Goal: Task Accomplishment & Management: Use online tool/utility

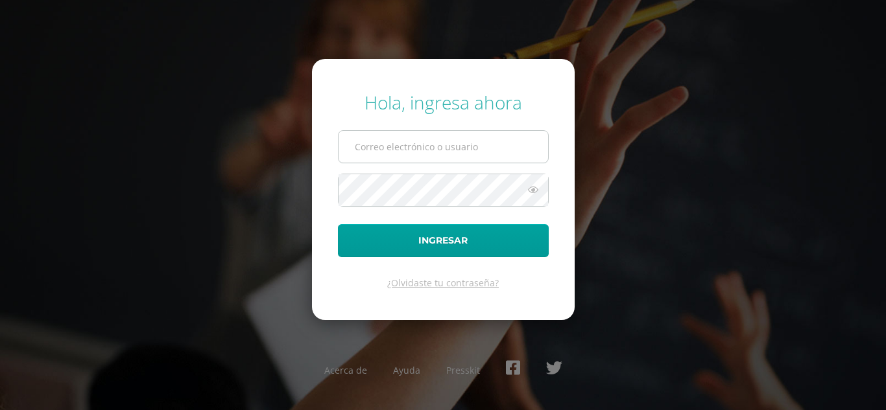
click at [396, 153] on input "text" at bounding box center [442, 147] width 209 height 32
type input "[EMAIL_ADDRESS][DOMAIN_NAME]"
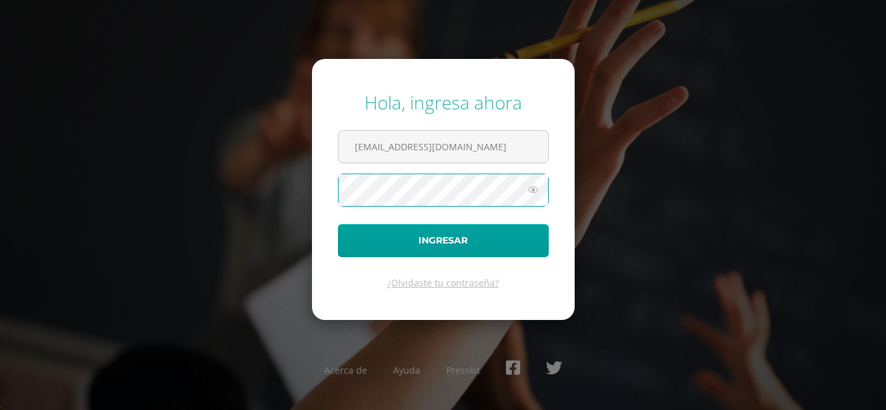
click at [338, 224] on button "Ingresar" at bounding box center [443, 240] width 211 height 33
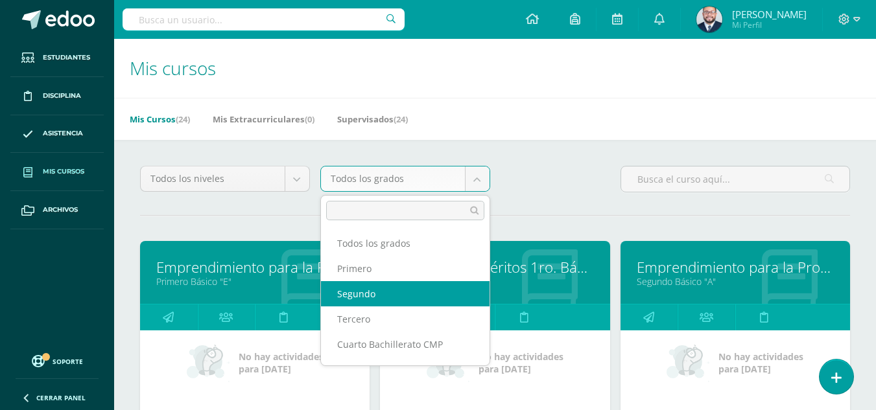
select select "11"
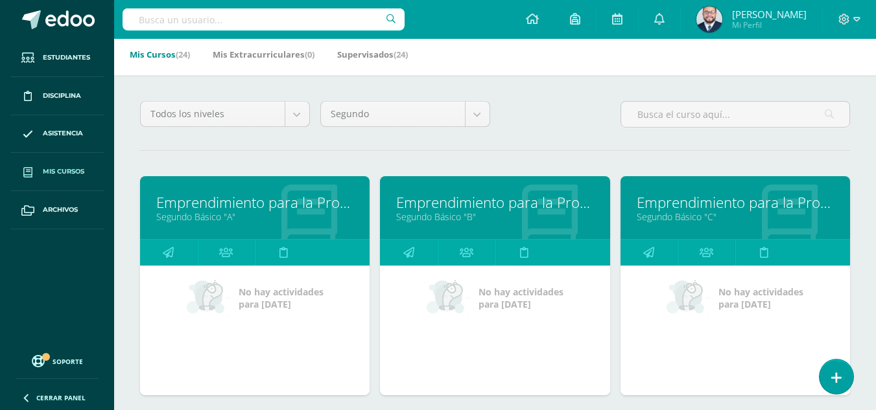
scroll to position [194, 0]
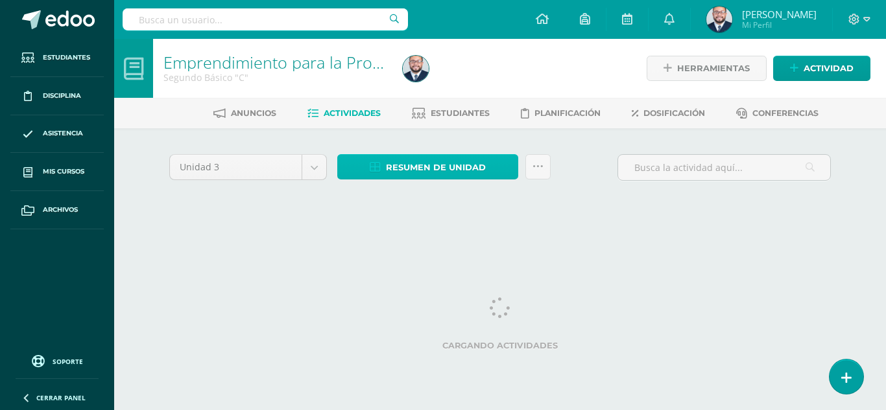
click at [405, 166] on span "Resumen de unidad" at bounding box center [436, 168] width 100 height 24
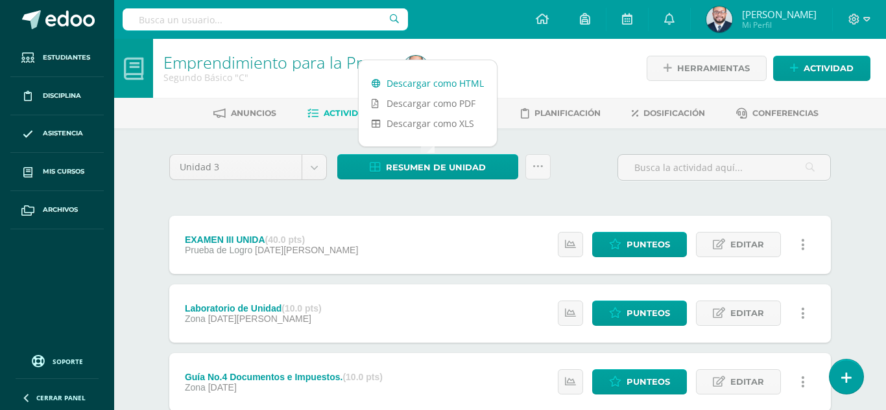
click at [416, 84] on link "Descargar como HTML" at bounding box center [427, 83] width 138 height 20
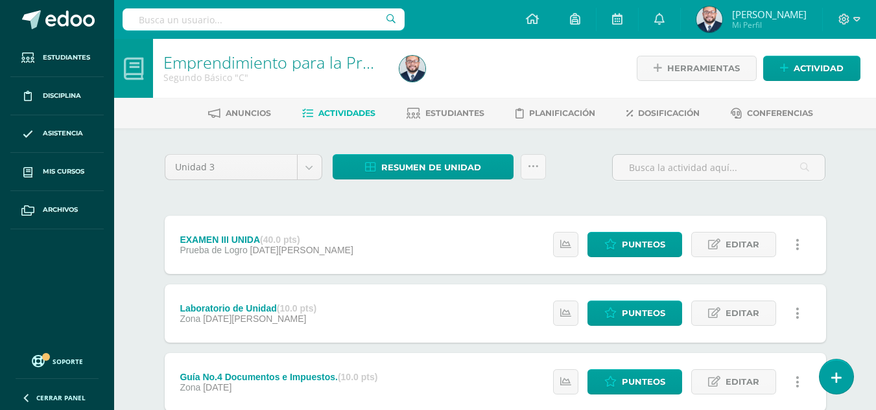
scroll to position [130, 0]
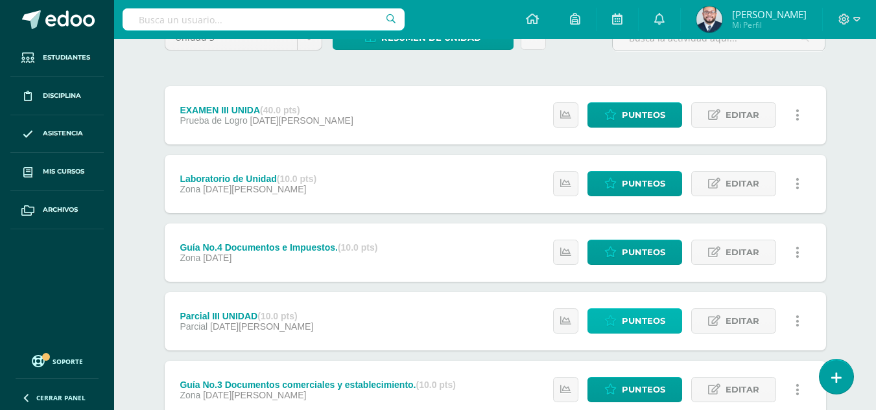
click at [639, 317] on span "Punteos" at bounding box center [643, 321] width 43 height 24
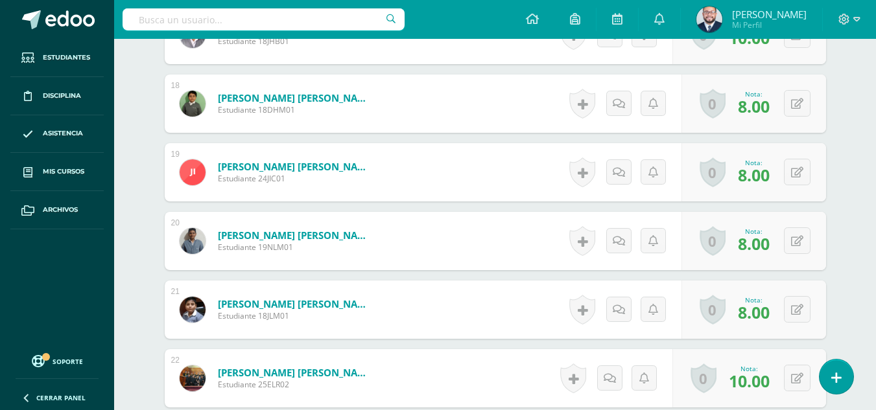
scroll to position [1621, 0]
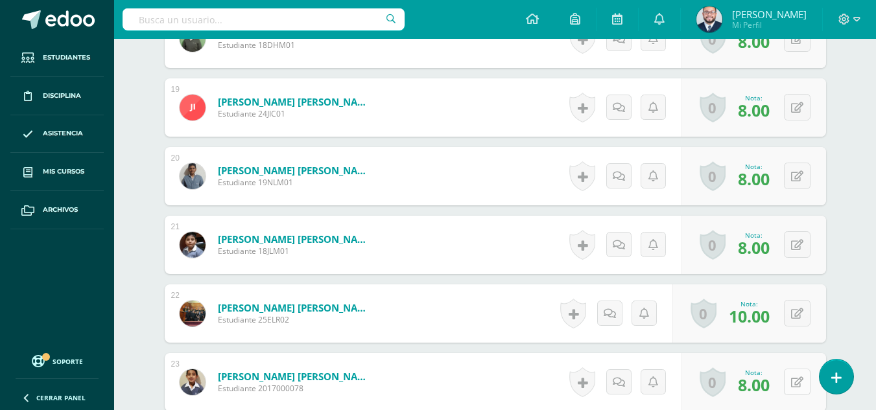
click at [794, 384] on button at bounding box center [797, 382] width 27 height 27
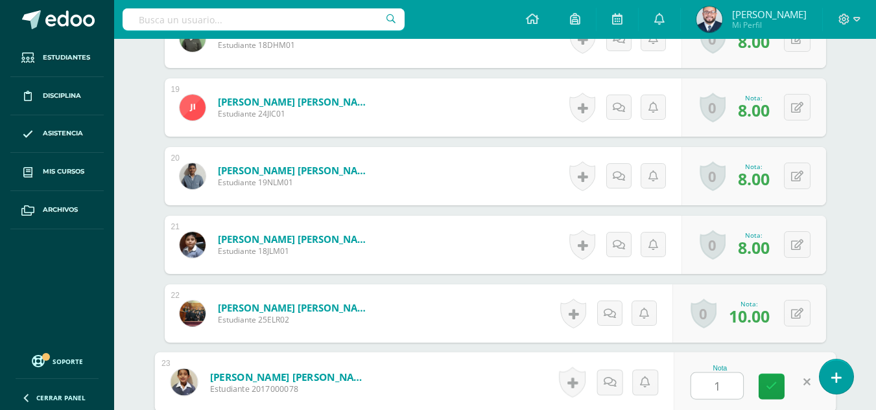
type input "10"
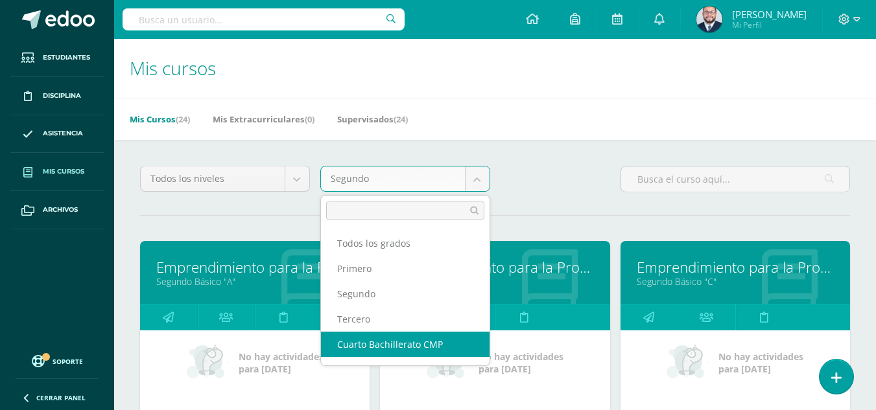
select select "13"
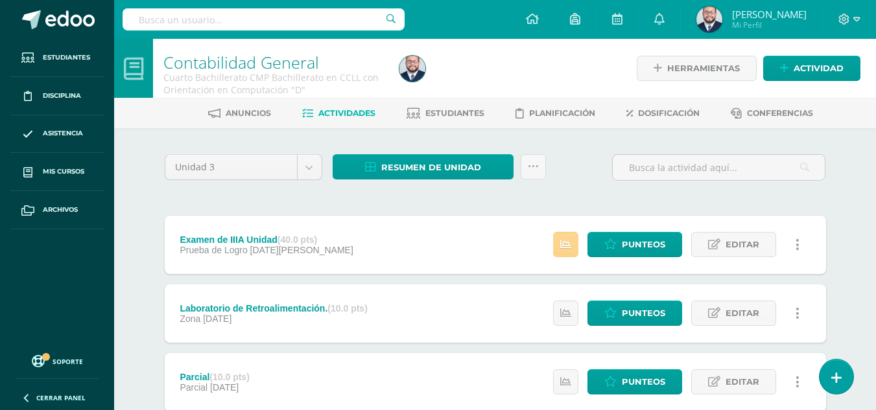
click at [559, 242] on link at bounding box center [565, 244] width 25 height 25
click at [570, 239] on icon at bounding box center [565, 244] width 11 height 11
click at [622, 243] on span "Punteos" at bounding box center [643, 245] width 43 height 24
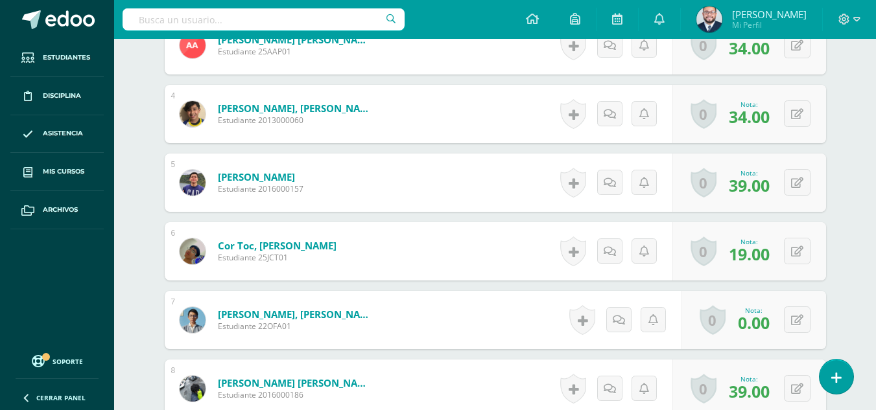
scroll to position [649, 0]
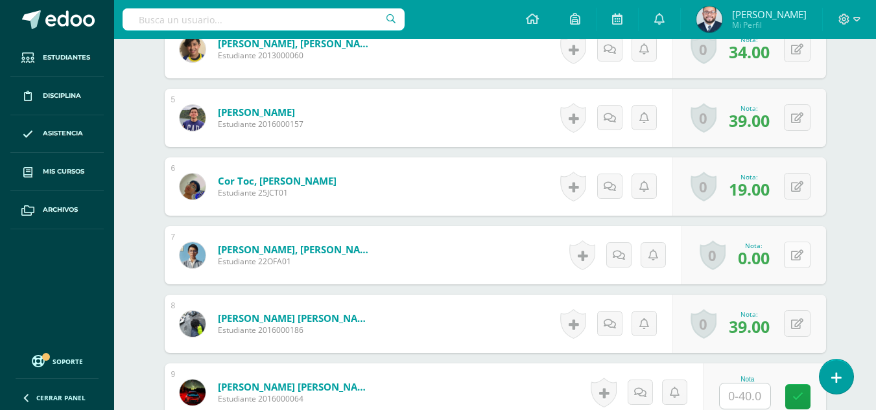
click at [791, 255] on div "0 [GEOGRAPHIC_DATA] Logros obtenidos Aún no hay logros agregados Nota: 0.00" at bounding box center [753, 255] width 145 height 58
click at [810, 255] on icon at bounding box center [805, 255] width 13 height 11
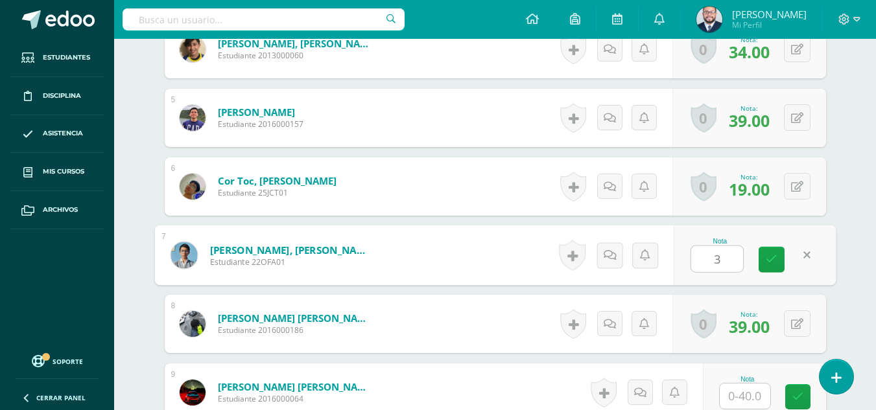
type input "30"
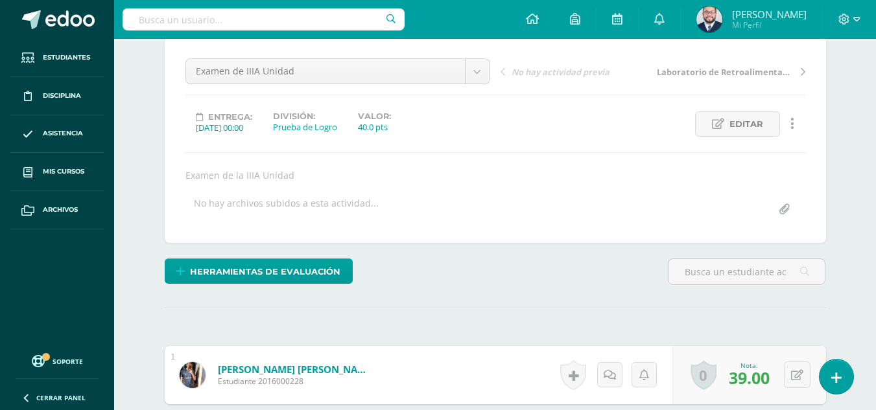
scroll to position [0, 0]
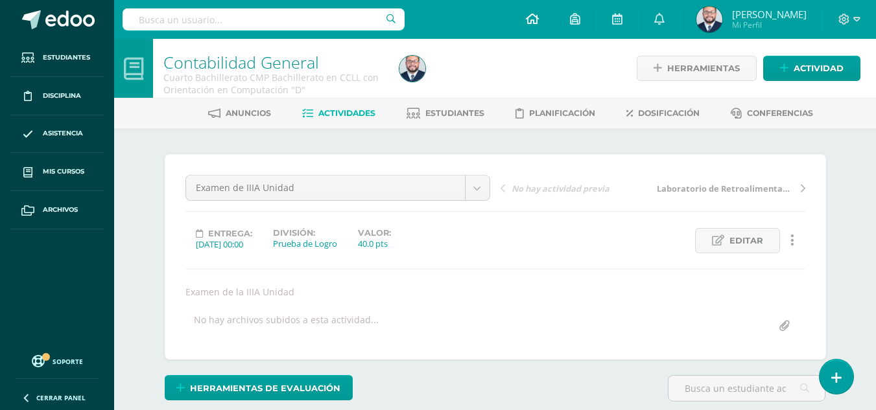
click at [533, 20] on icon at bounding box center [532, 19] width 13 height 12
